Goal: Navigation & Orientation: Find specific page/section

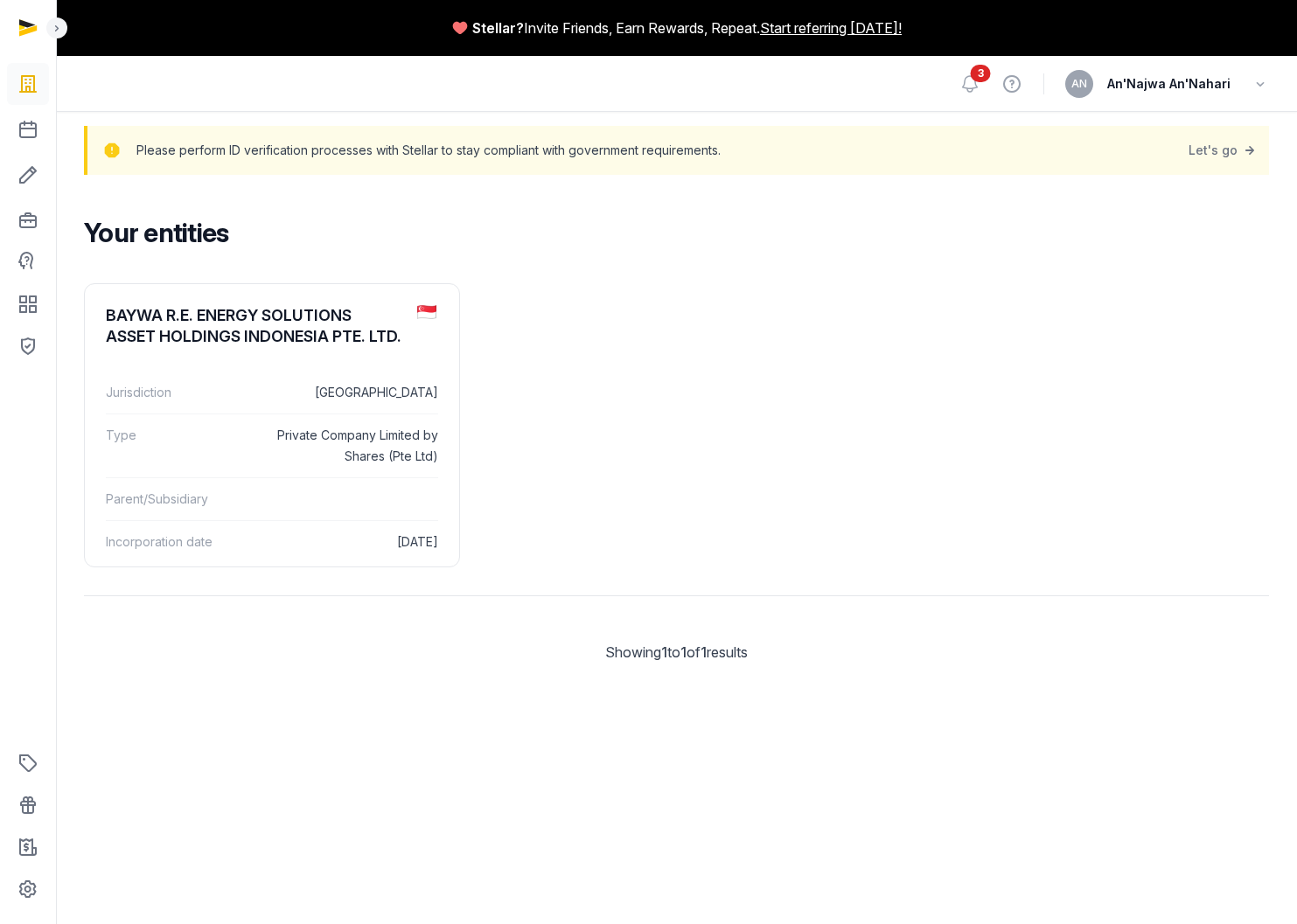
click at [1143, 79] on span "An'Najwa An'Nahari" at bounding box center [1169, 83] width 123 height 21
click at [1264, 83] on icon "button" at bounding box center [1261, 83] width 18 height 24
click at [1129, 158] on button "Sign out" at bounding box center [1171, 155] width 196 height 31
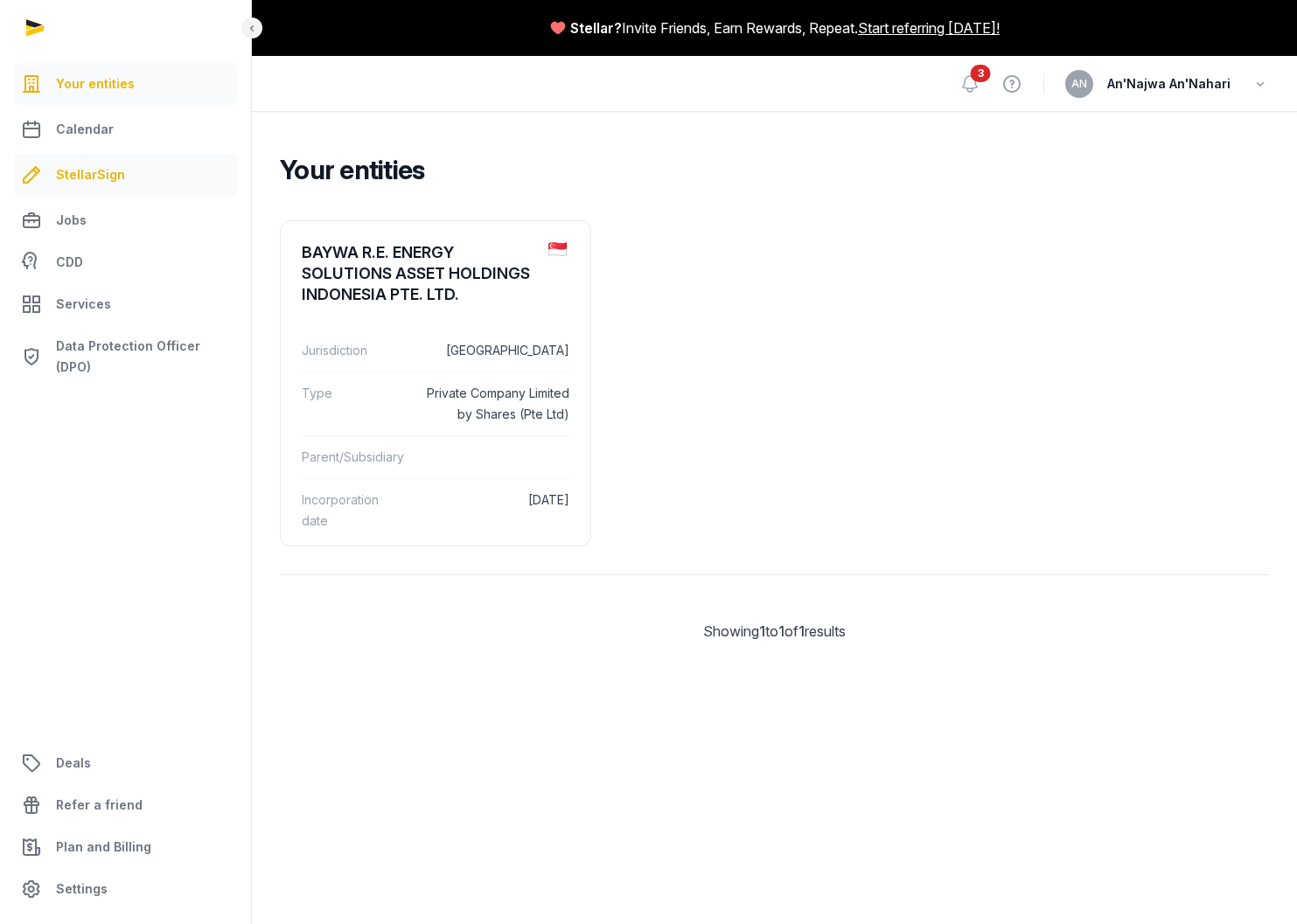
click at [77, 164] on span "StellarSign" at bounding box center [90, 174] width 69 height 21
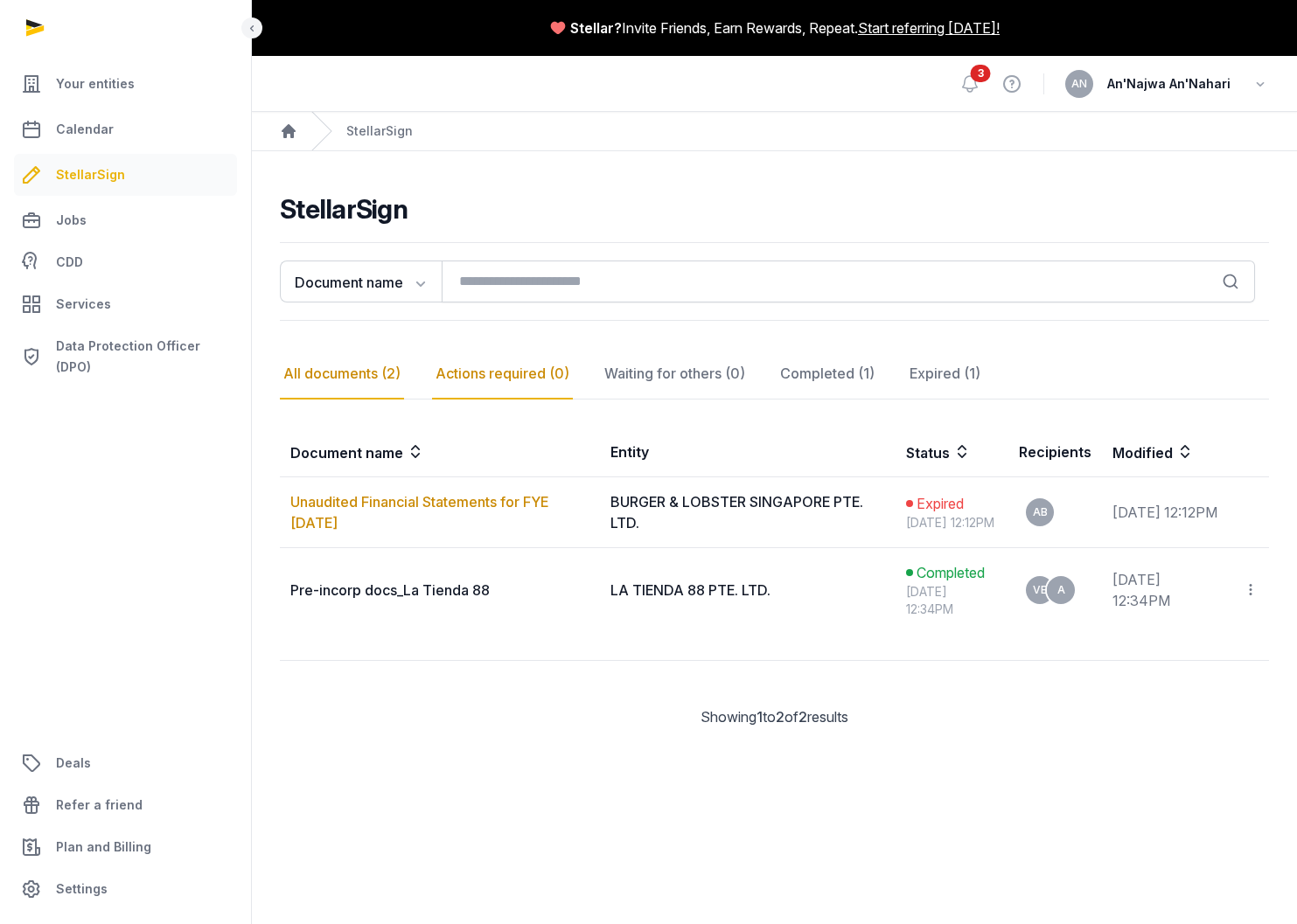
click at [601, 381] on div "Actions required (0)" at bounding box center [674, 374] width 148 height 51
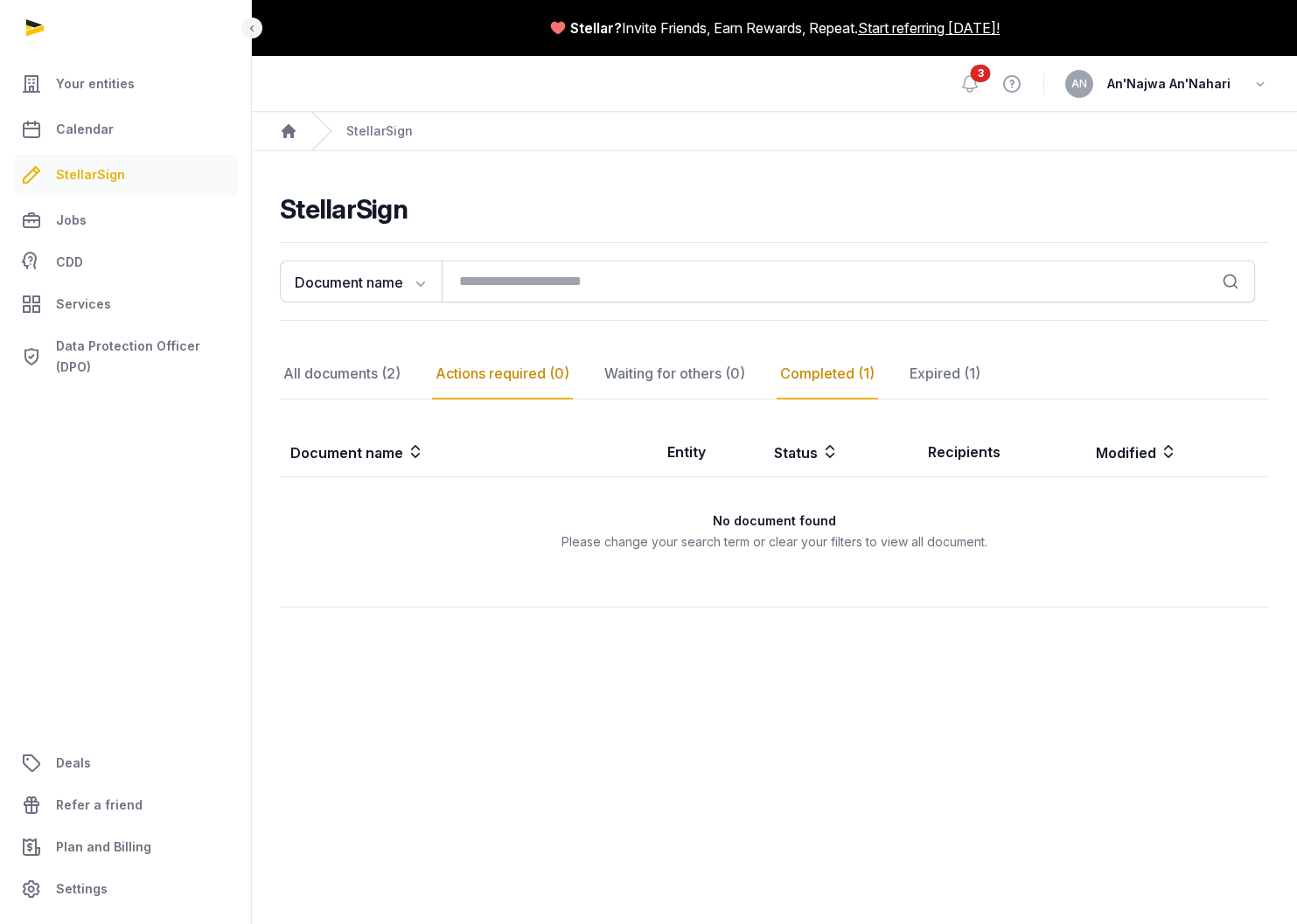
click at [906, 378] on div "Completed (1)" at bounding box center [945, 374] width 78 height 51
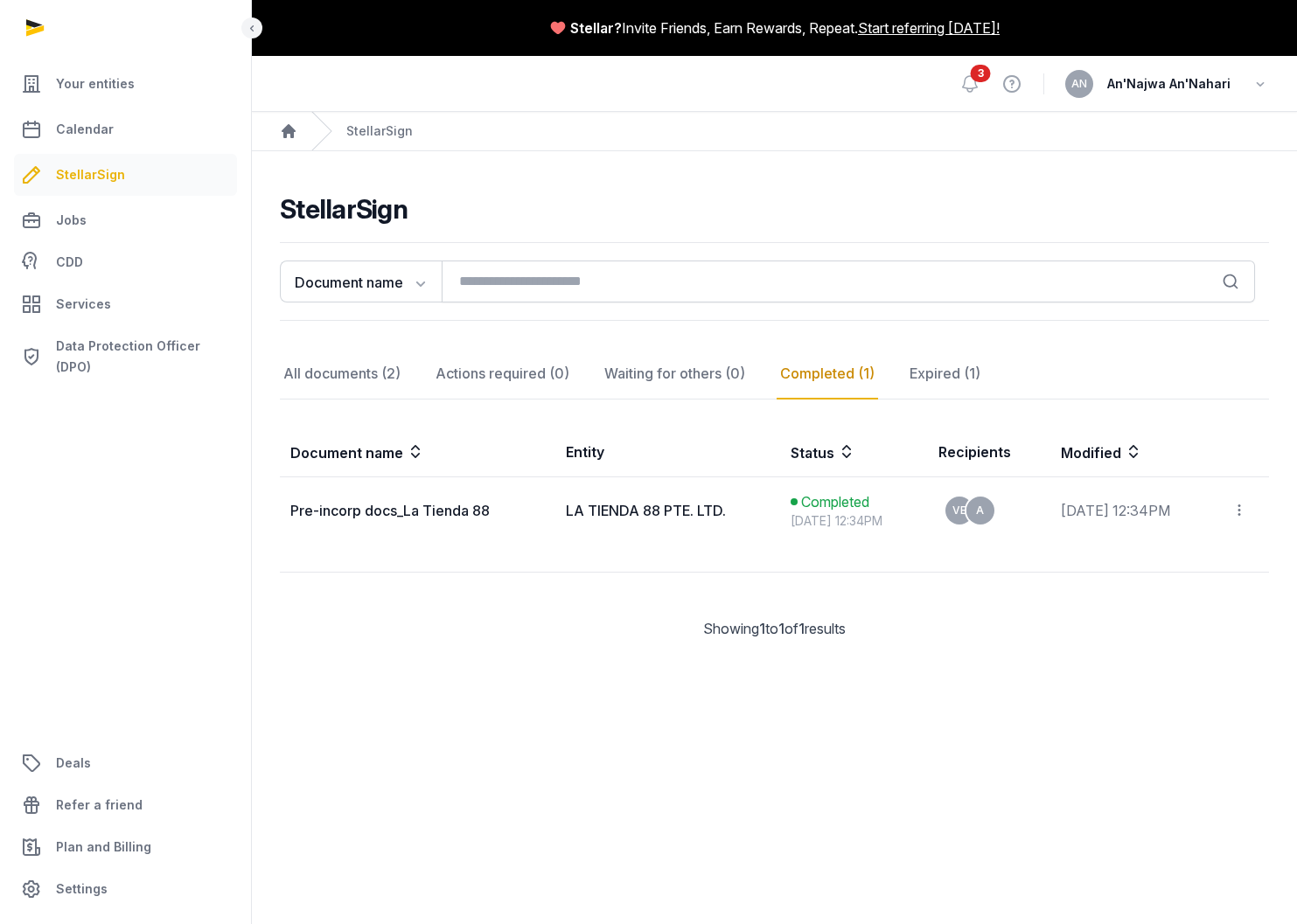
drag, startPoint x: 377, startPoint y: 372, endPoint x: 588, endPoint y: 355, distance: 211.7
click at [377, 372] on div "All documents (2)" at bounding box center [341, 374] width 124 height 51
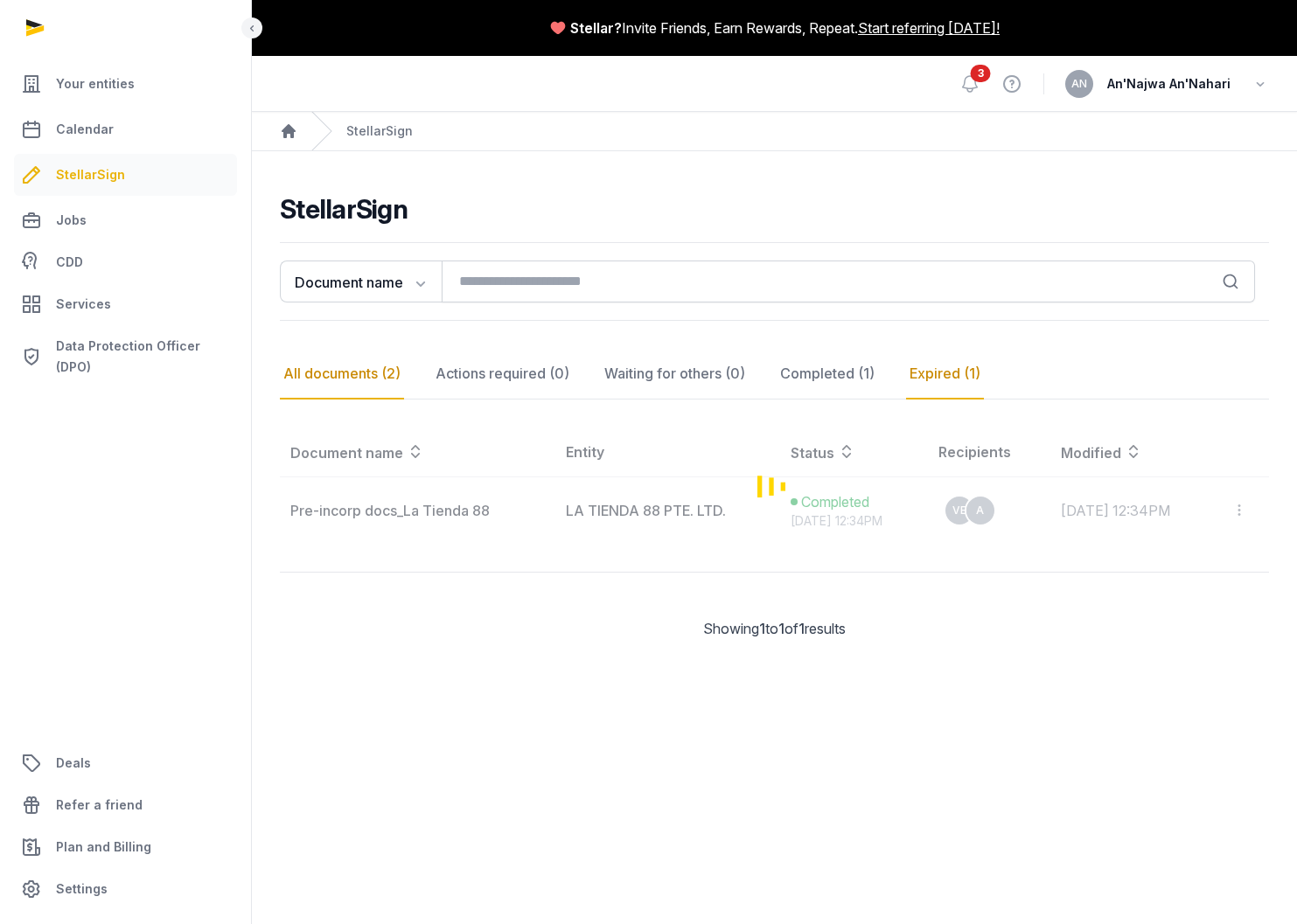
click at [930, 391] on div "Expired (1)" at bounding box center [945, 374] width 78 height 51
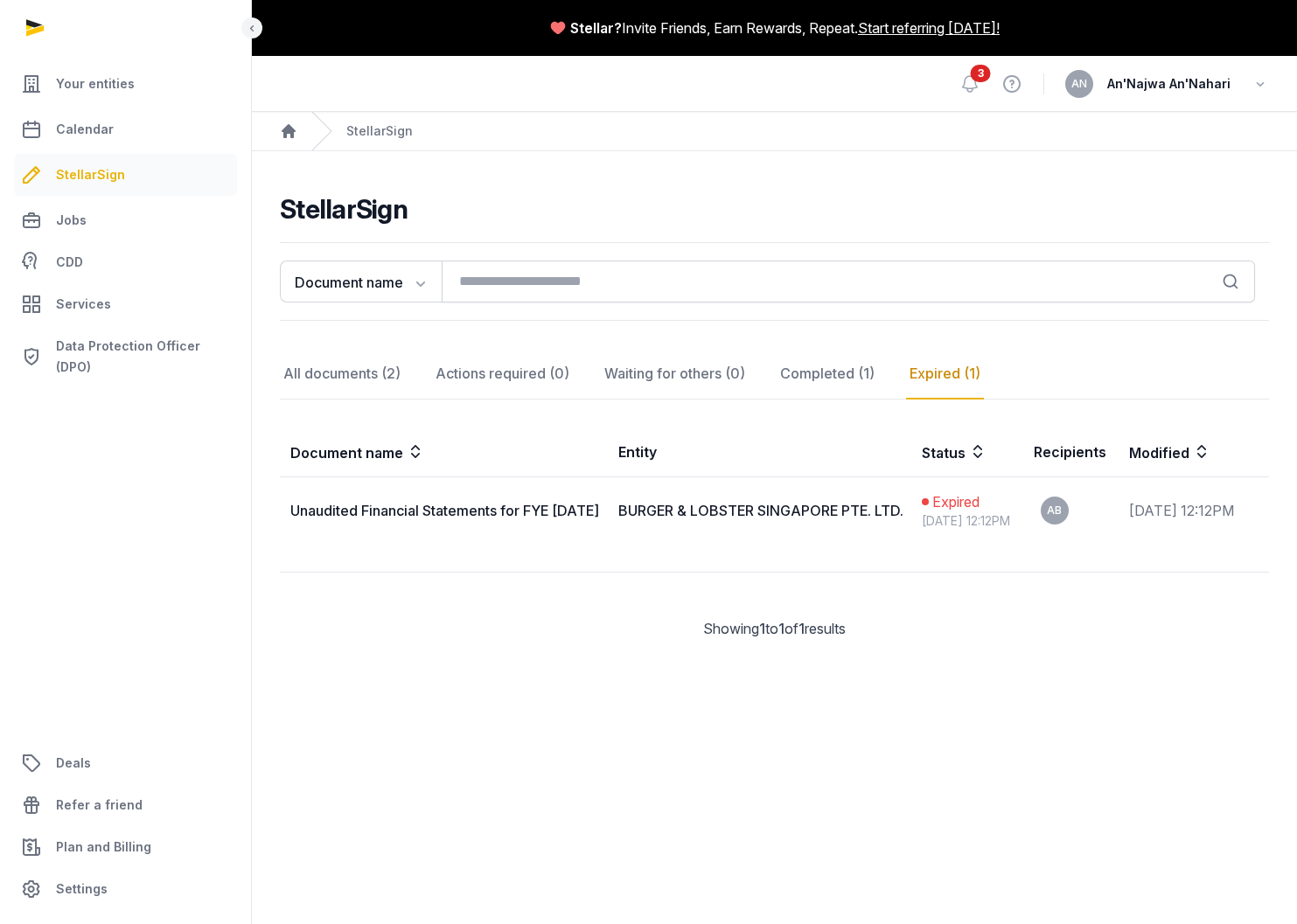
click at [170, 537] on ul "Your entities Calendar StellarSign Jobs CDD Services Data Protection Officer (D…" at bounding box center [125, 486] width 209 height 848
click at [58, 84] on span "Your entities" at bounding box center [95, 83] width 78 height 21
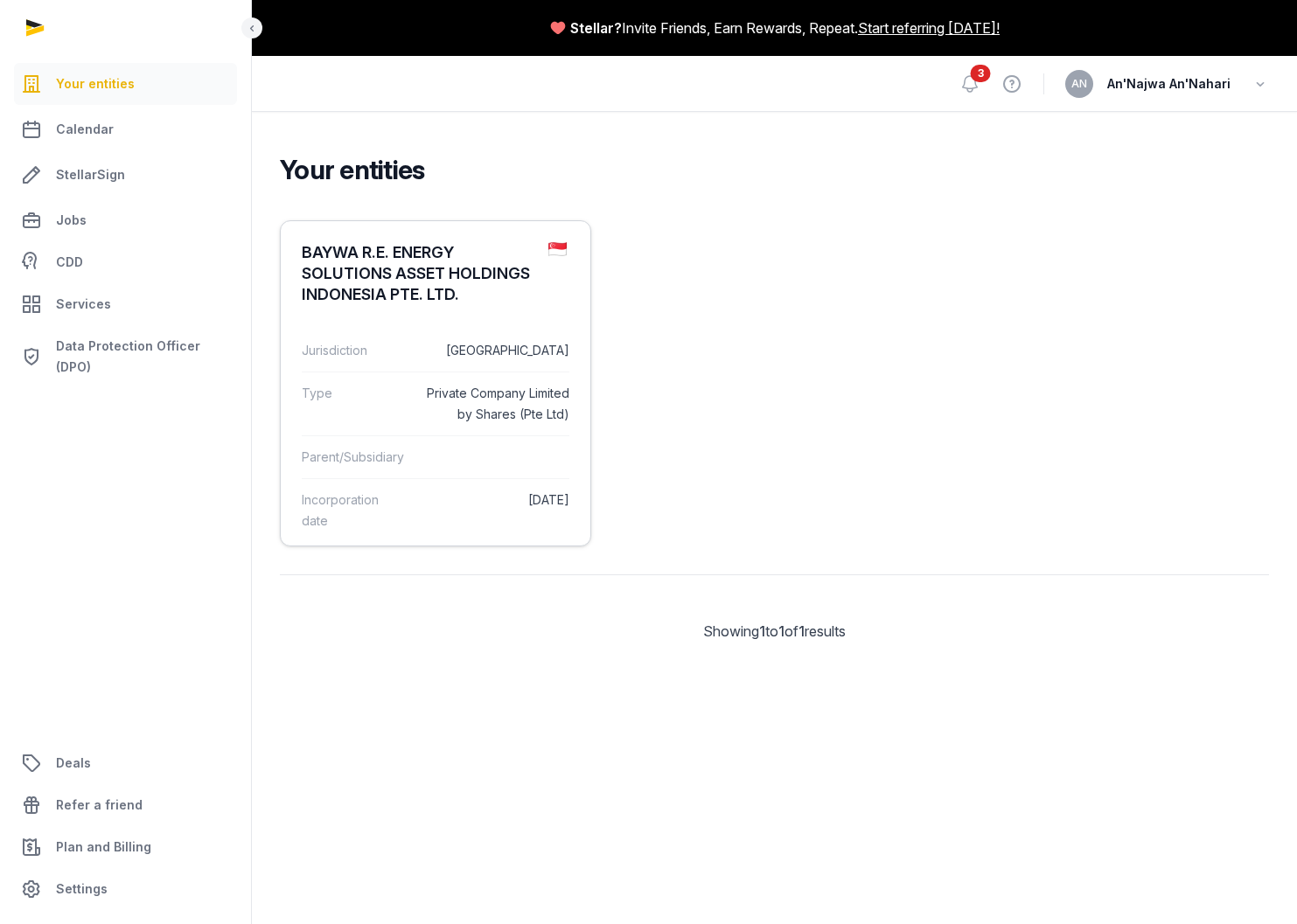
click at [390, 364] on div "Jurisdiction [GEOGRAPHIC_DATA]" at bounding box center [436, 350] width 268 height 42
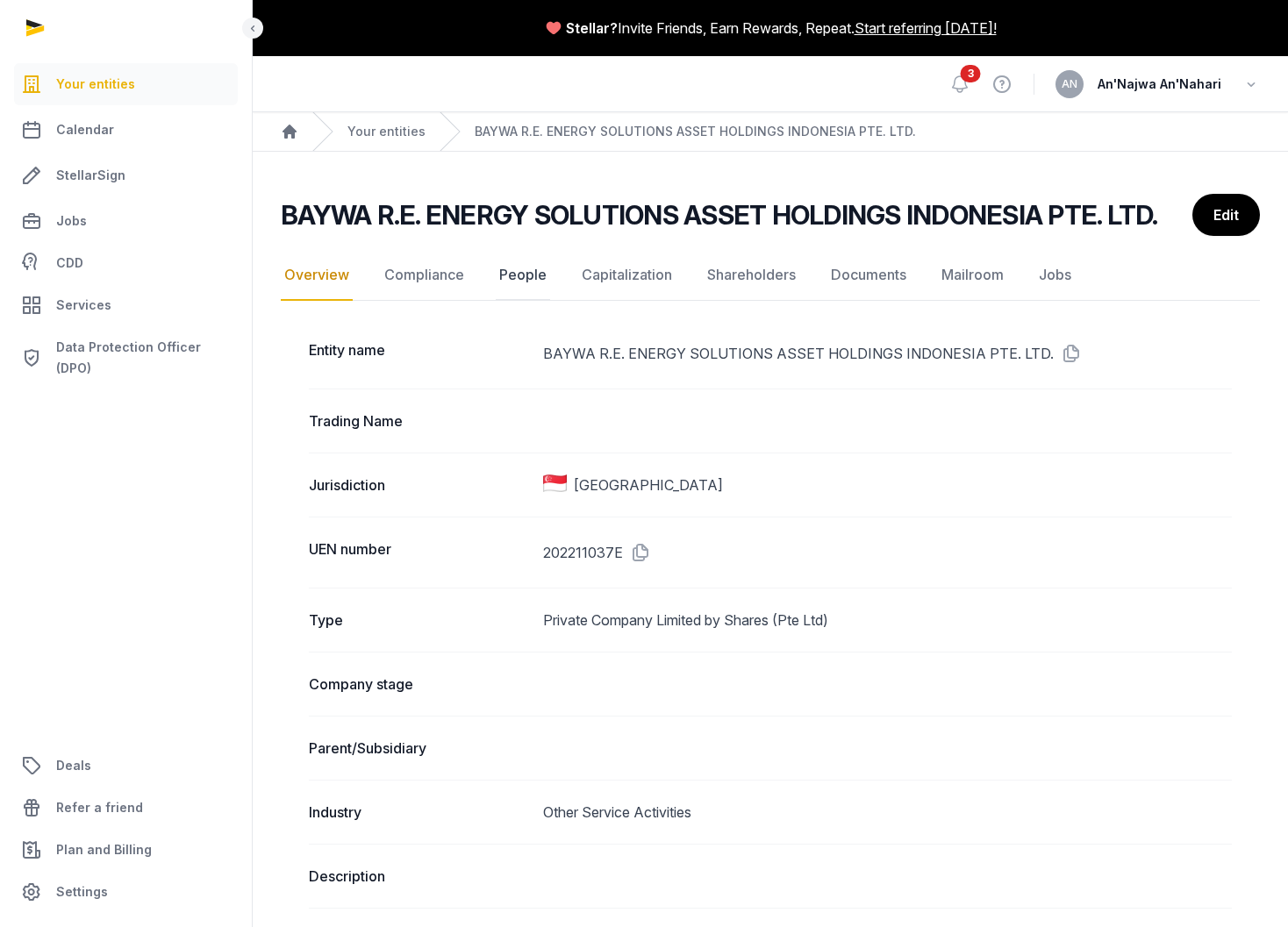
click at [537, 293] on link "People" at bounding box center [522, 276] width 54 height 51
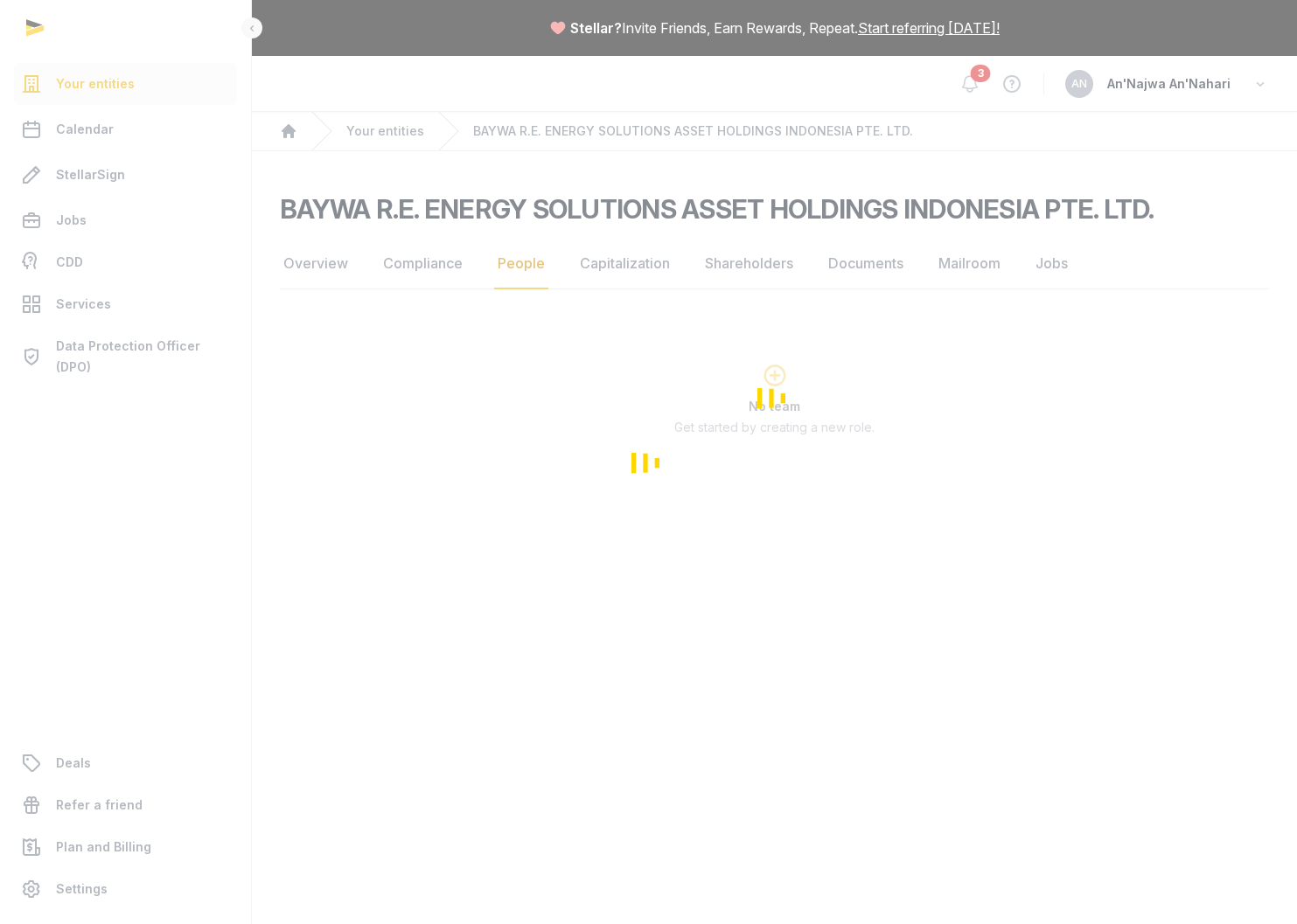
click at [128, 254] on div "Loading" at bounding box center [648, 462] width 1297 height 924
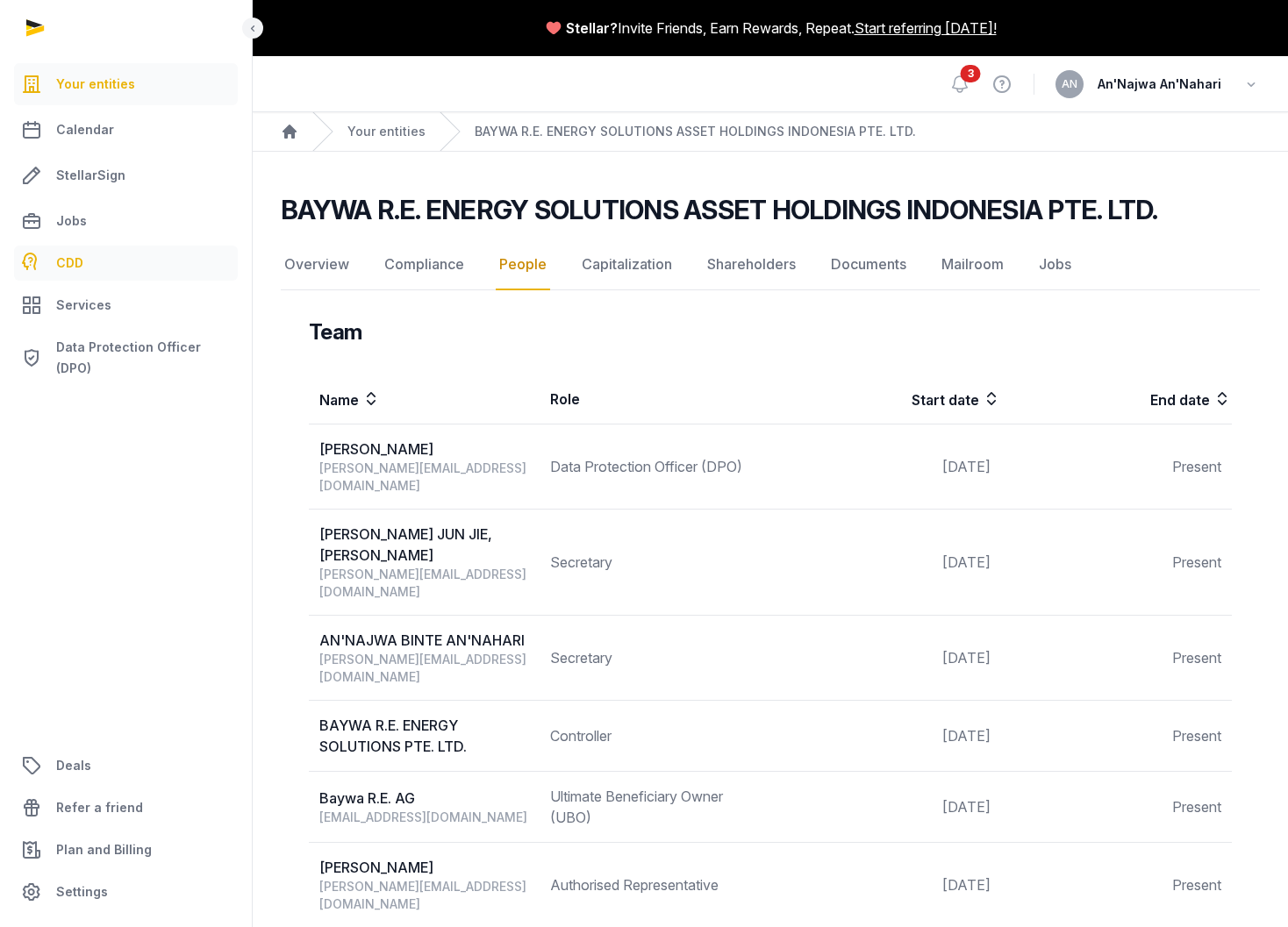
click at [111, 261] on link "CDD" at bounding box center [126, 263] width 224 height 35
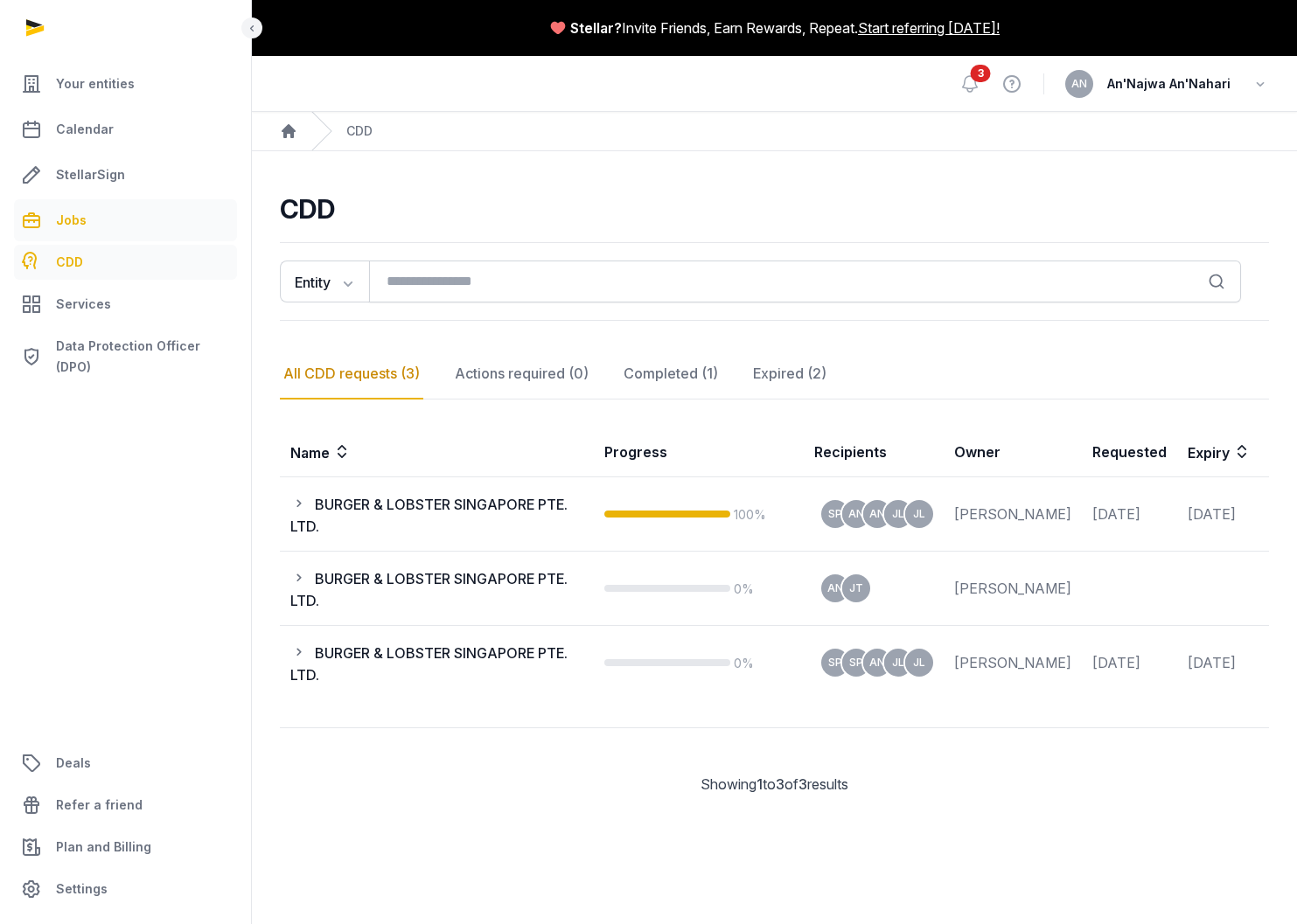
click at [99, 220] on link "Jobs" at bounding box center [125, 220] width 223 height 42
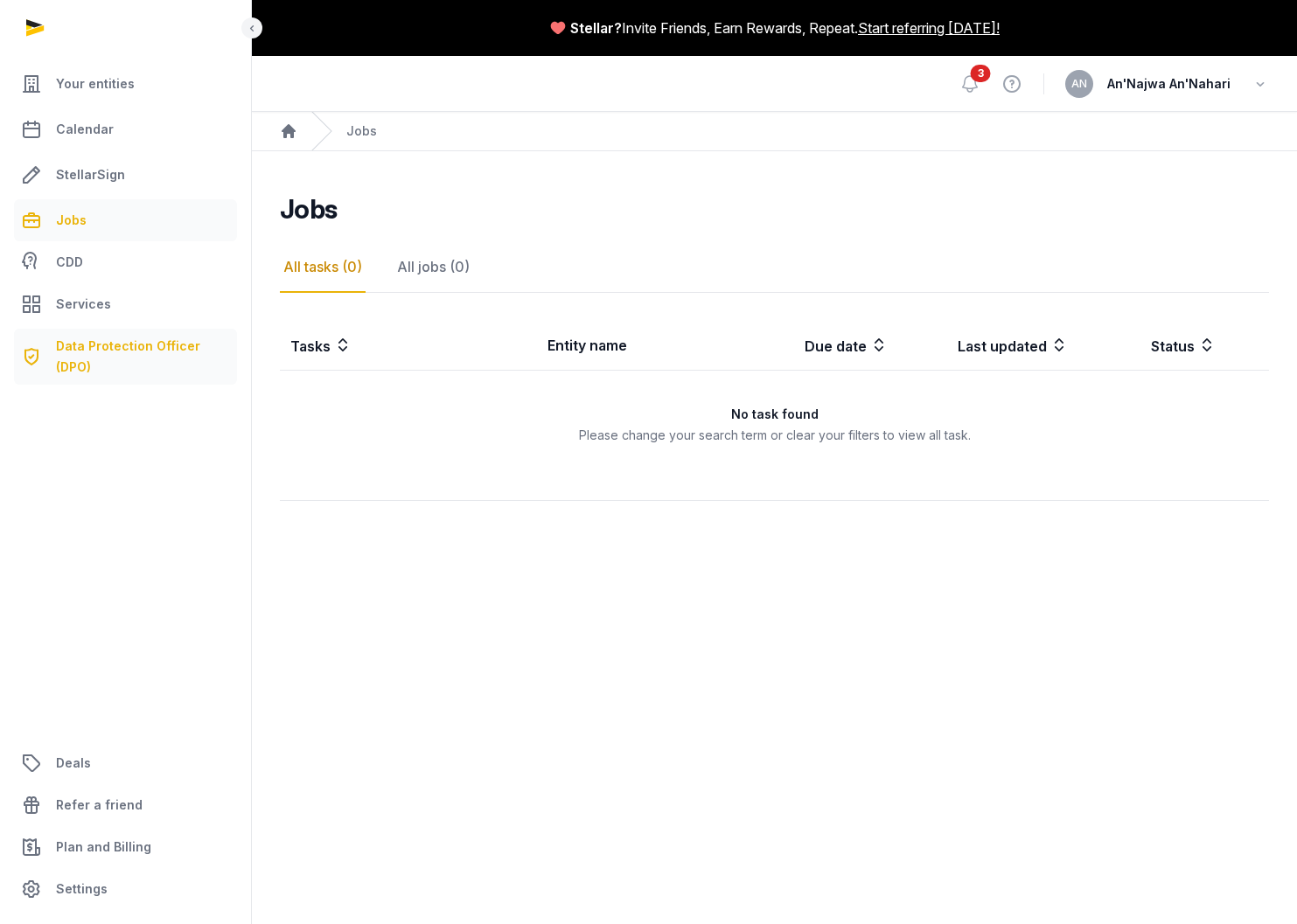
click at [89, 349] on span "Data Protection Officer (DPO)" at bounding box center [143, 356] width 174 height 42
click at [80, 310] on span "Services" at bounding box center [83, 303] width 55 height 21
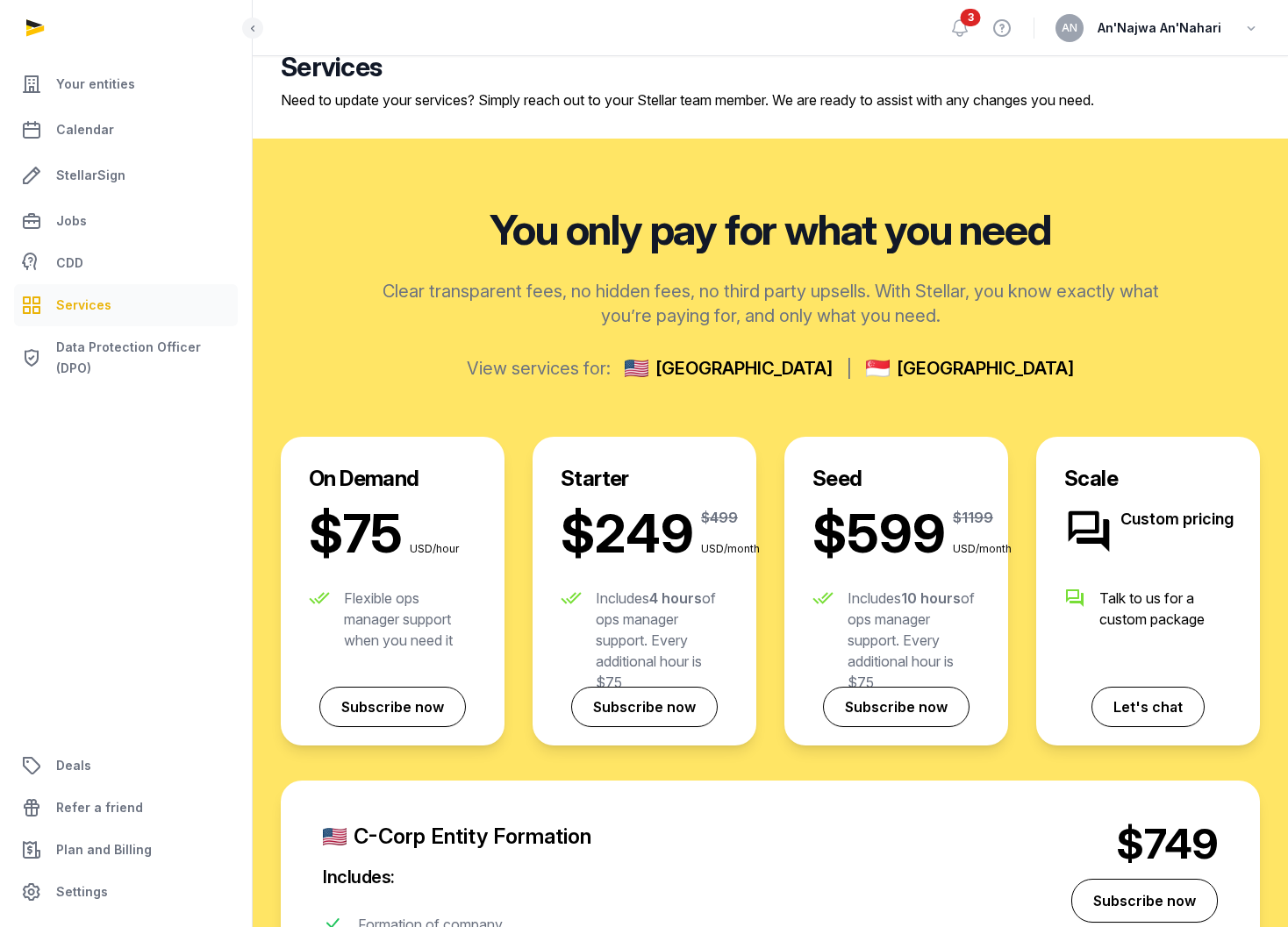
scroll to position [103, 0]
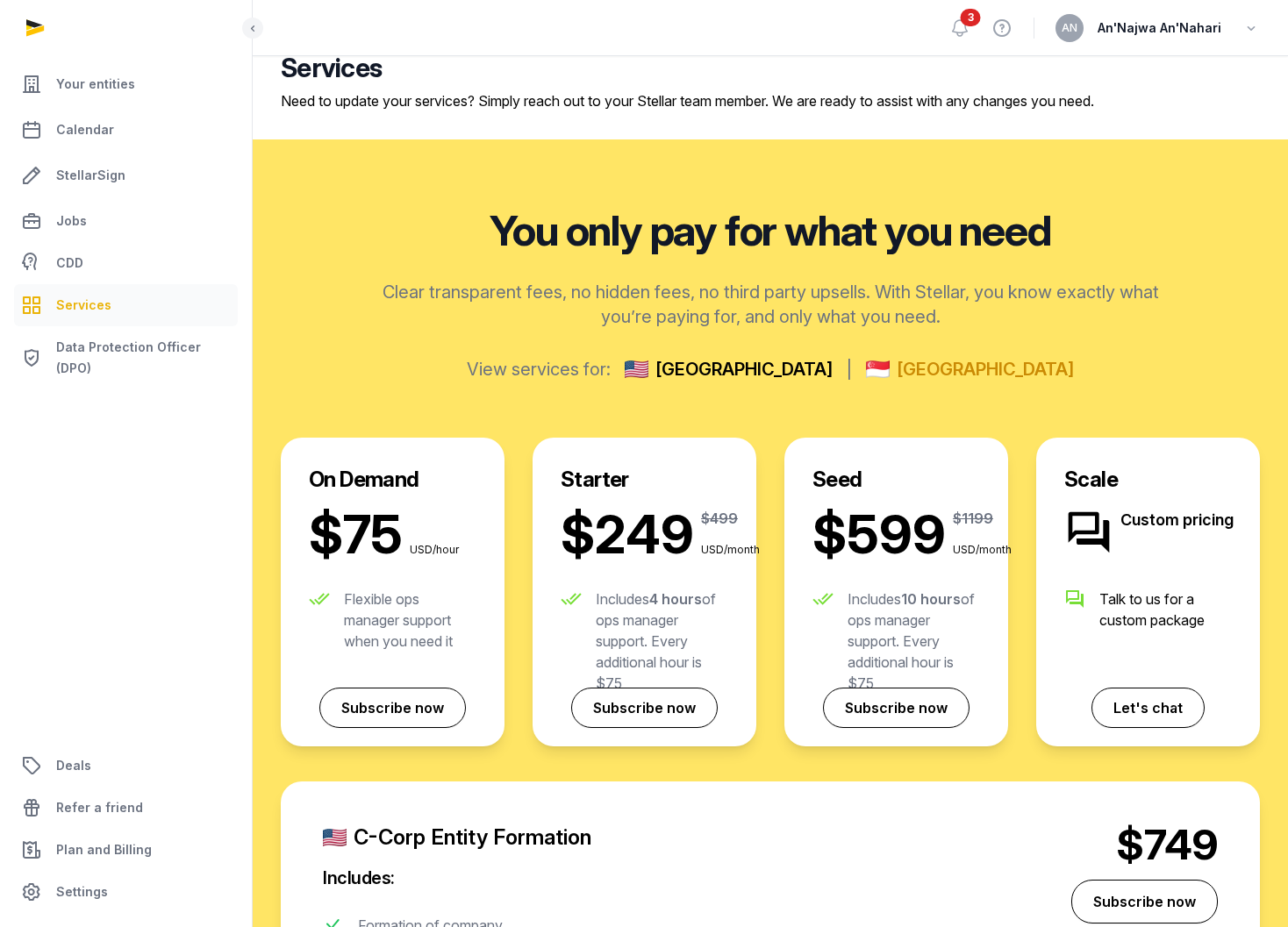
click at [866, 367] on img at bounding box center [878, 370] width 24 height 18
click at [897, 371] on span "[GEOGRAPHIC_DATA]" at bounding box center [985, 369] width 178 height 25
click at [908, 372] on span "[GEOGRAPHIC_DATA]" at bounding box center [985, 369] width 178 height 25
click at [908, 371] on span "[GEOGRAPHIC_DATA]" at bounding box center [985, 369] width 178 height 25
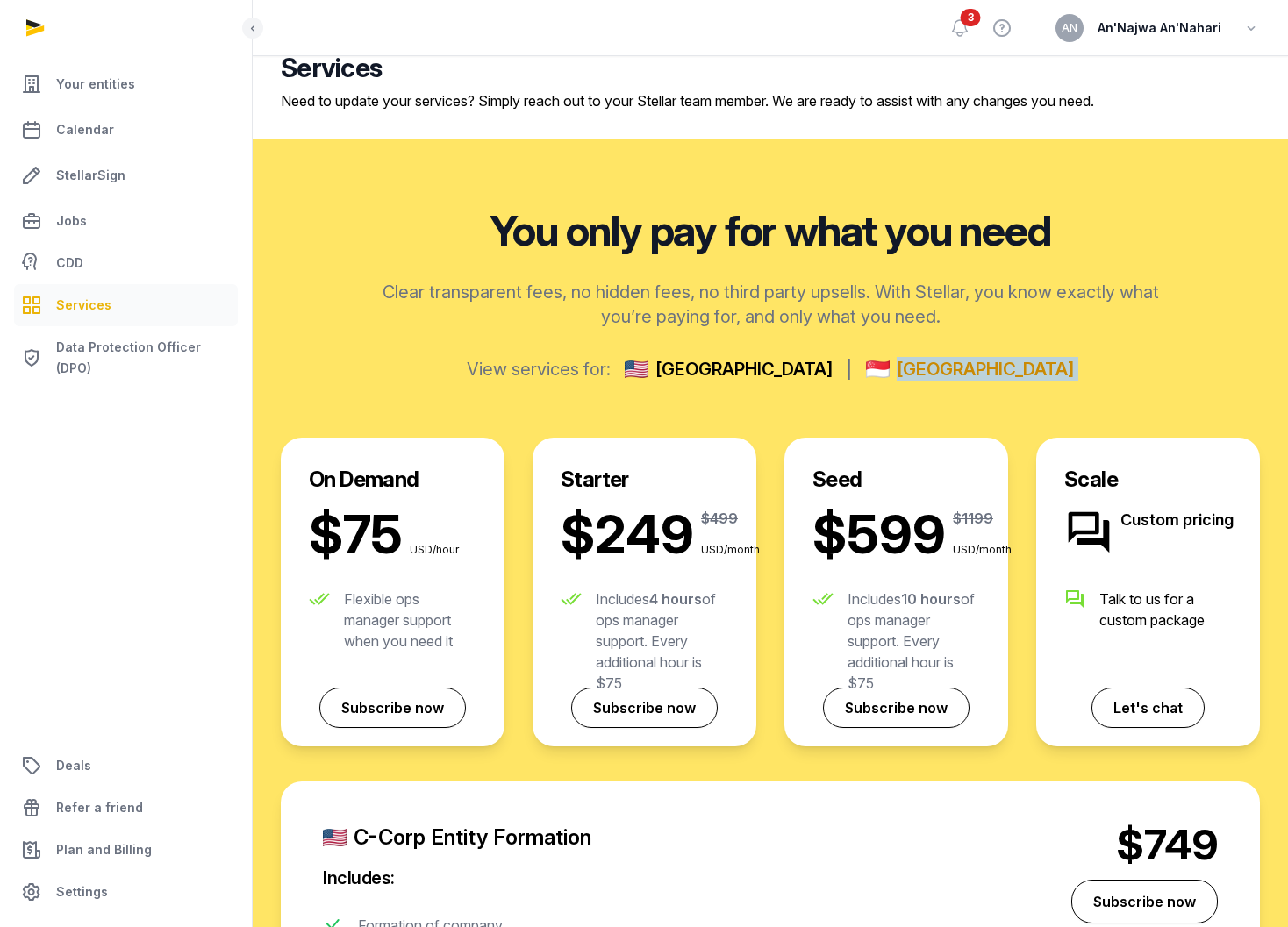
click at [908, 371] on span "[GEOGRAPHIC_DATA]" at bounding box center [985, 369] width 178 height 25
click at [908, 372] on span "[GEOGRAPHIC_DATA]" at bounding box center [985, 369] width 178 height 25
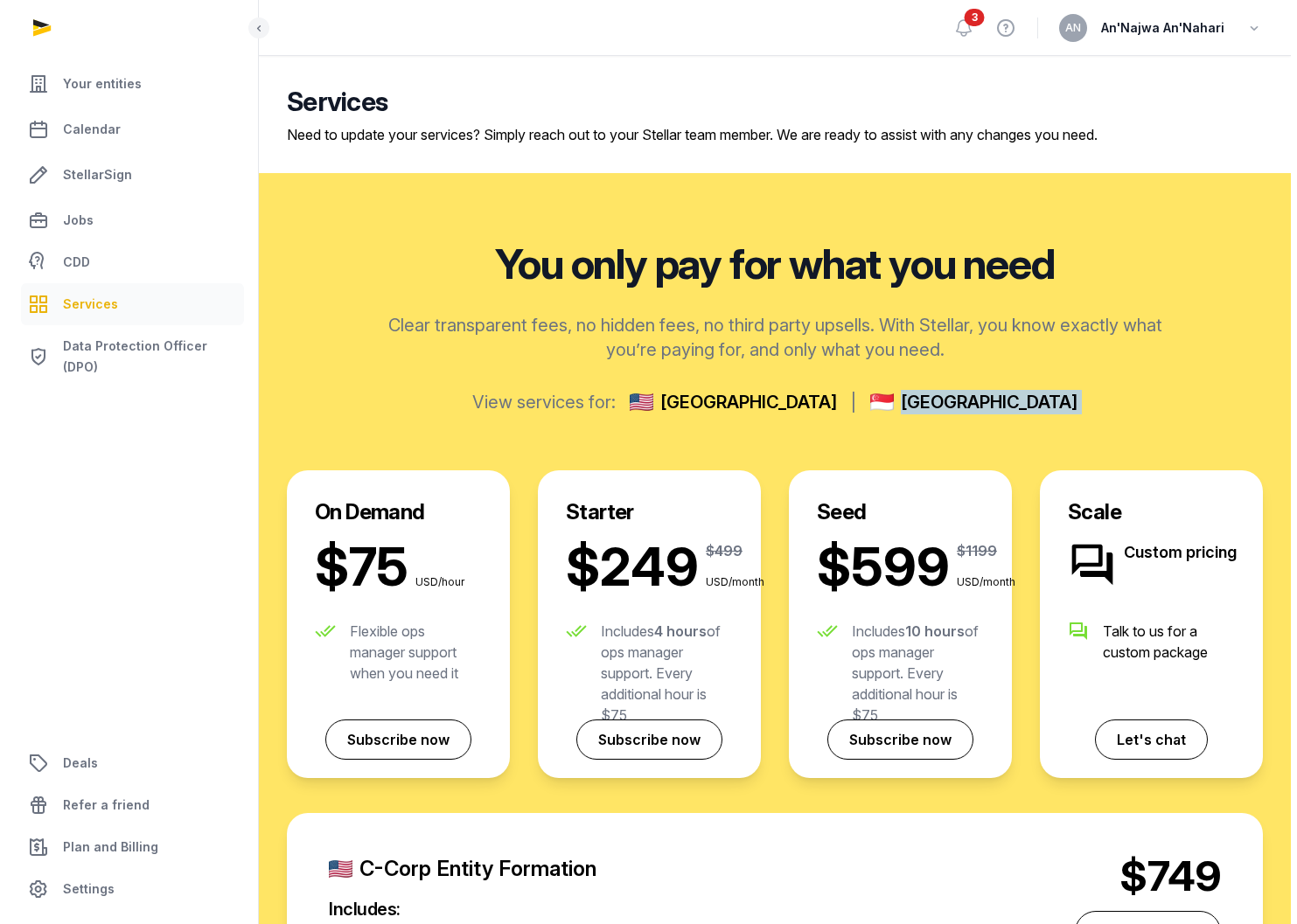
scroll to position [0, 0]
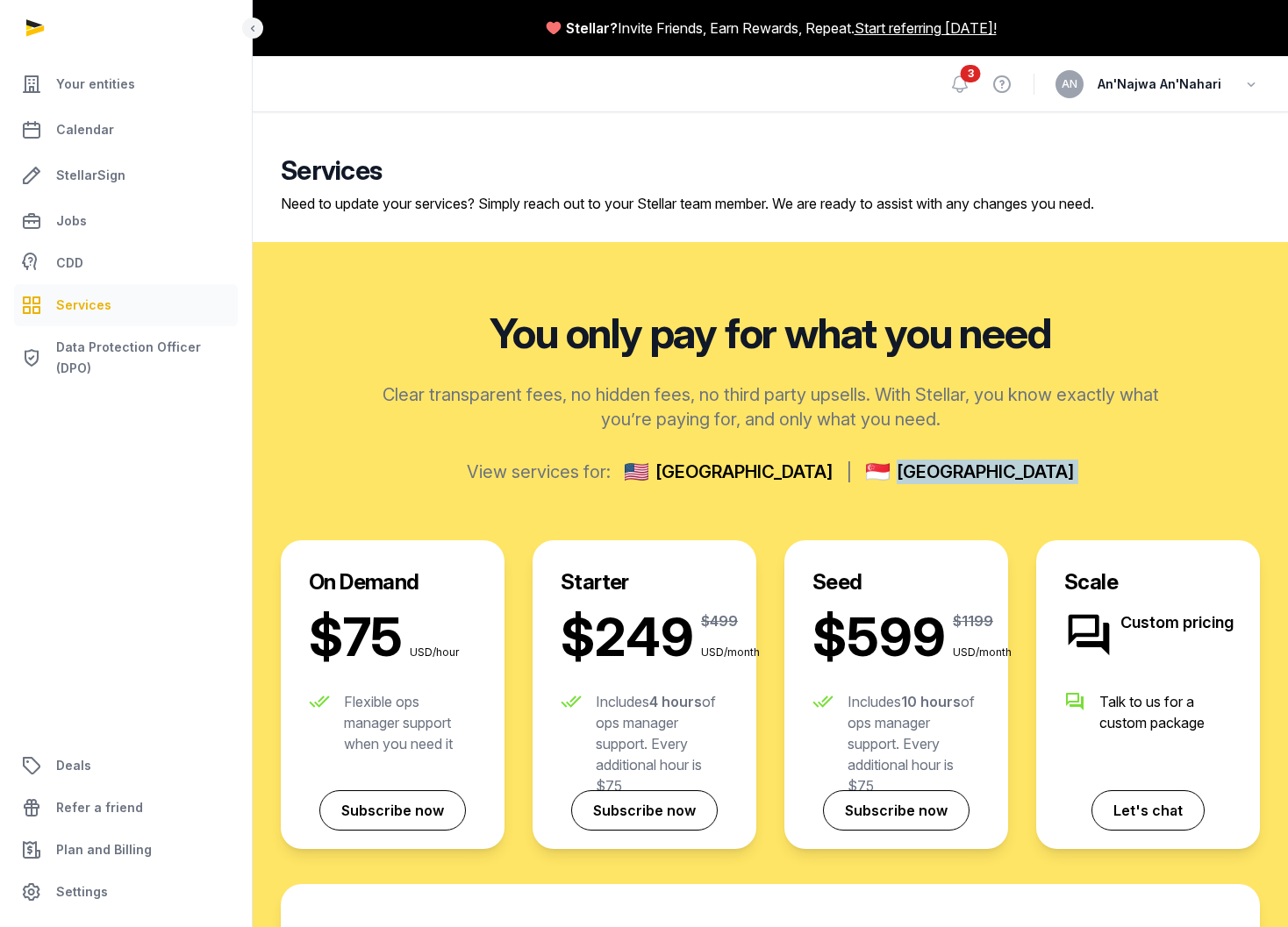
drag, startPoint x: 103, startPoint y: 129, endPoint x: 102, endPoint y: 141, distance: 12.0
click at [103, 129] on span "Calendar" at bounding box center [84, 129] width 58 height 21
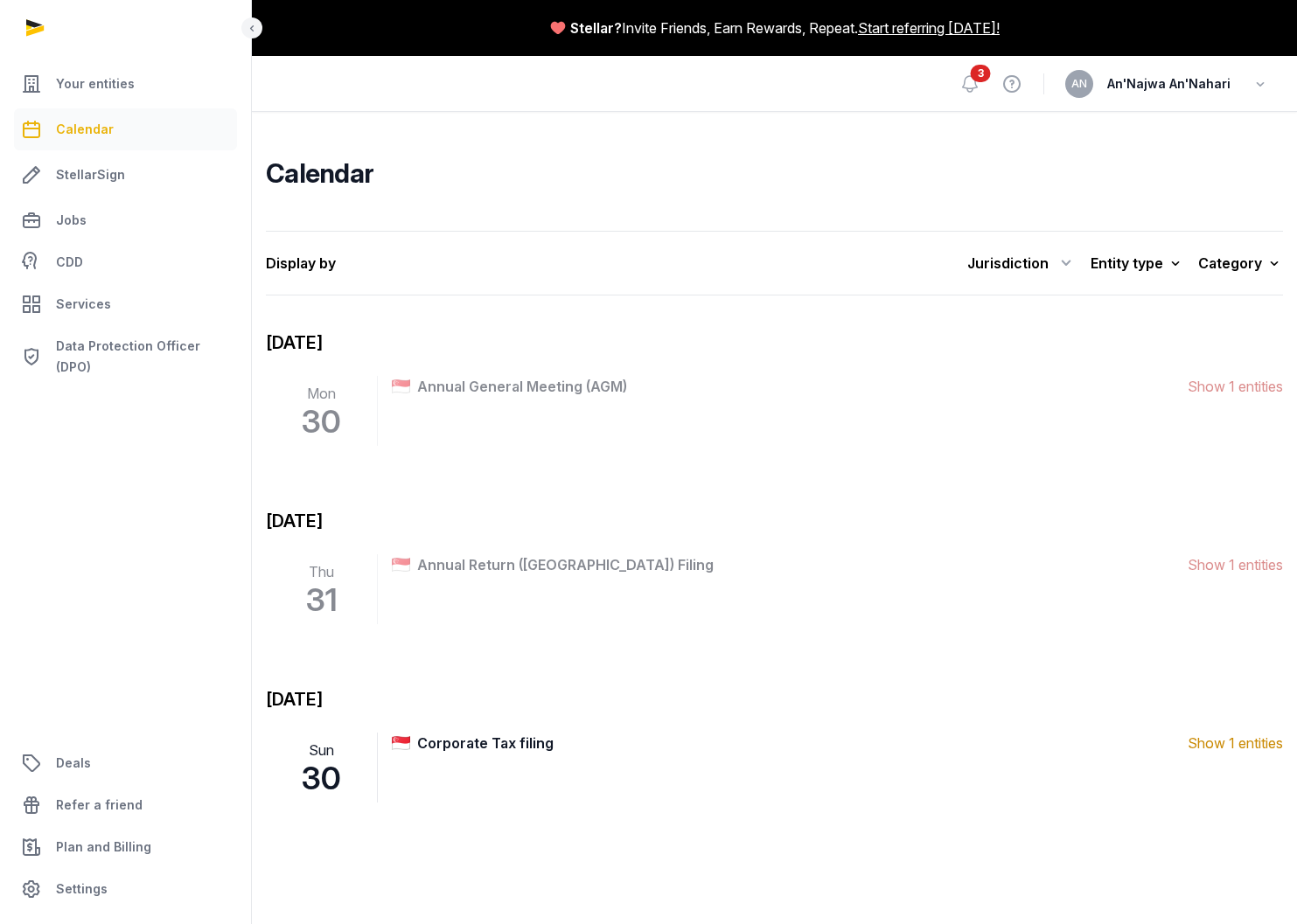
click at [1159, 267] on div "Entity type" at bounding box center [1138, 263] width 94 height 24
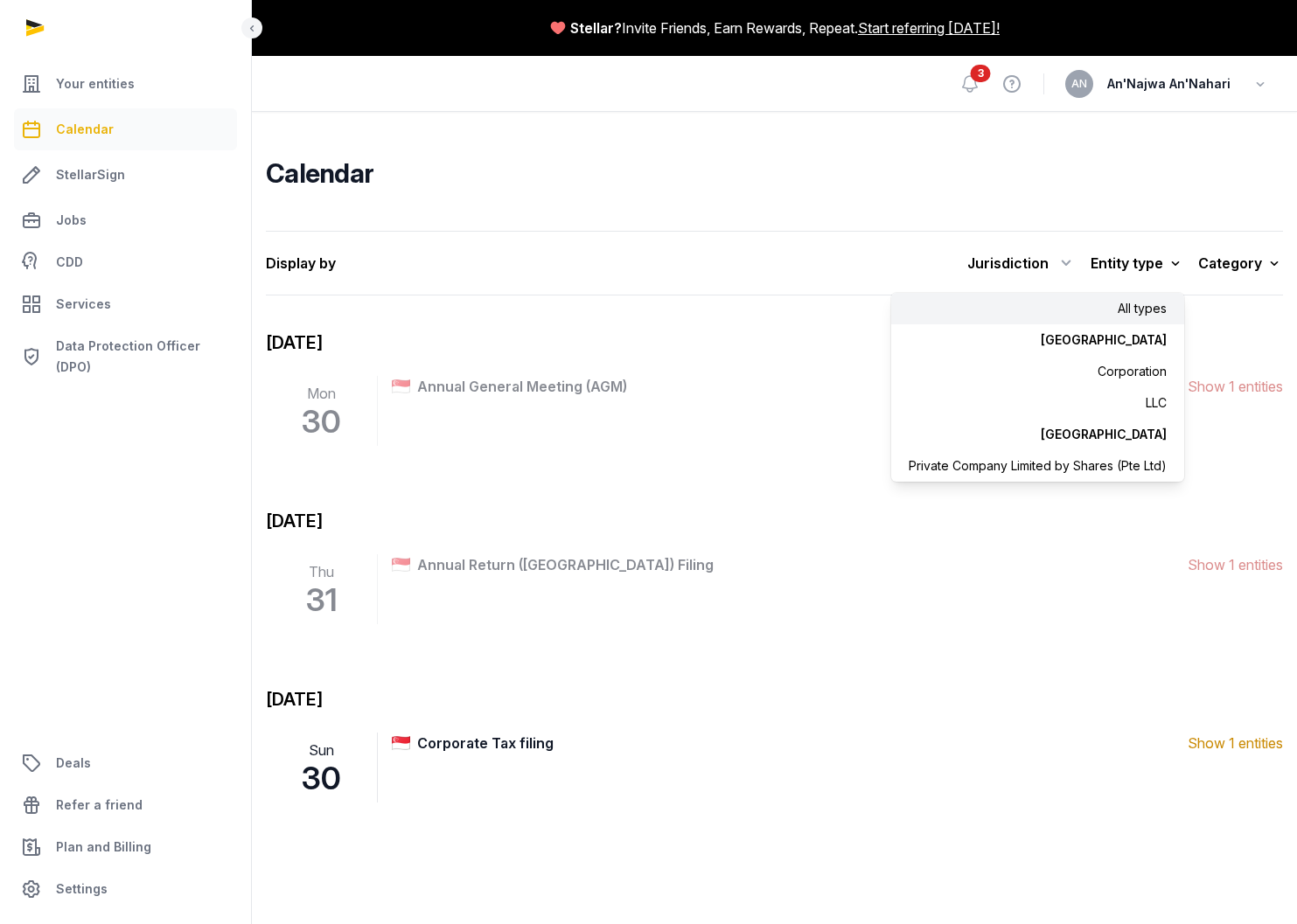
click at [1236, 750] on span "Show 1 entities" at bounding box center [1234, 742] width 95 height 21
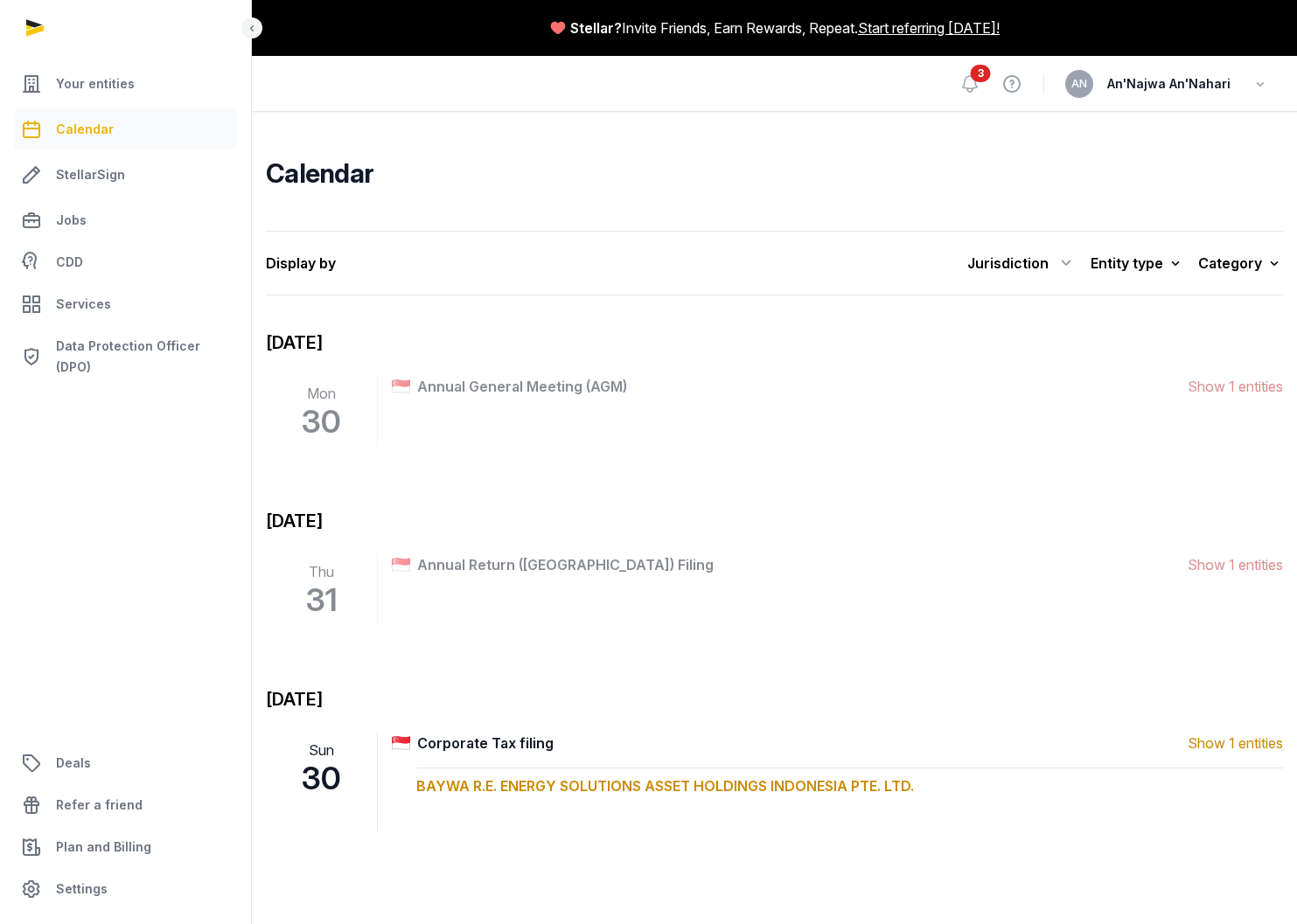
click at [1248, 564] on span "Show 1 entities" at bounding box center [1234, 564] width 95 height 21
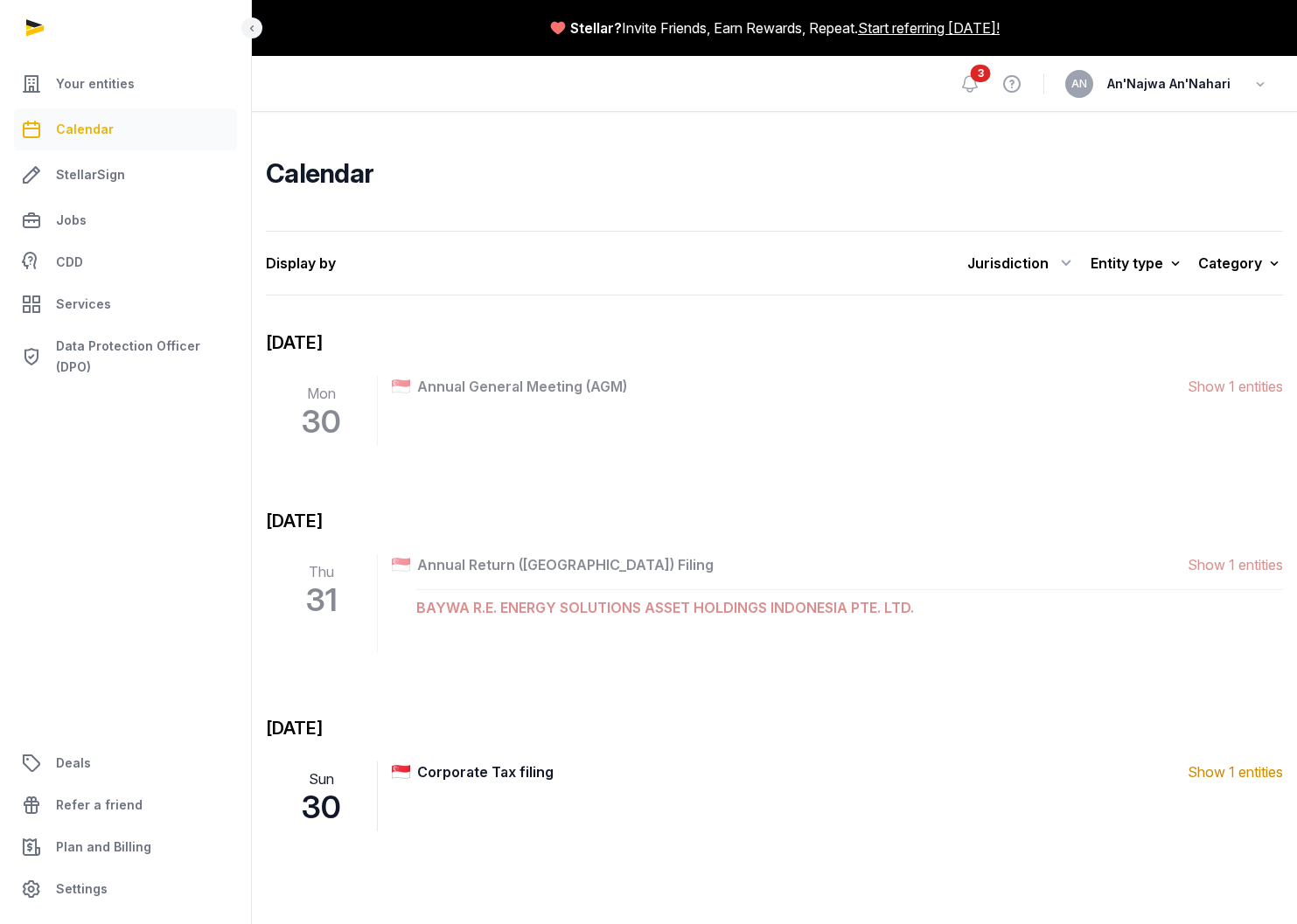
click at [1254, 388] on span "Show 1 entities" at bounding box center [1234, 386] width 95 height 21
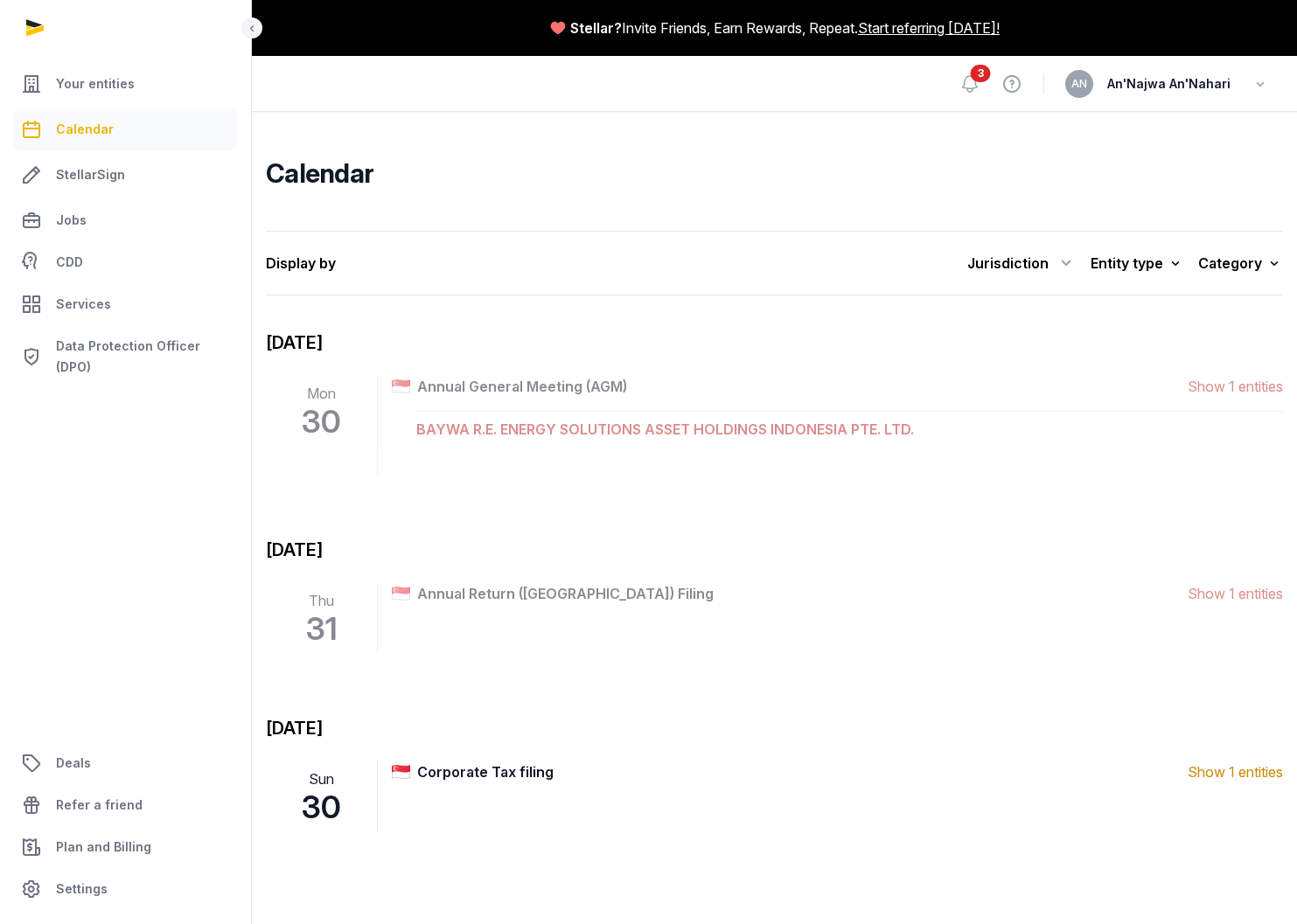
click at [238, 22] on div at bounding box center [126, 27] width 252 height 56
click at [246, 26] on icon at bounding box center [251, 27] width 14 height 21
